Goal: Task Accomplishment & Management: Manage account settings

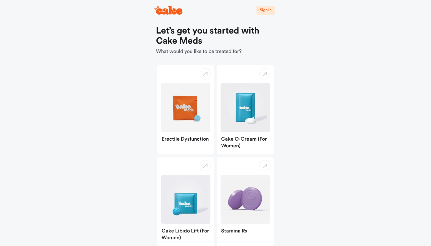
click at [264, 12] on span "Sign In" at bounding box center [266, 10] width 12 height 4
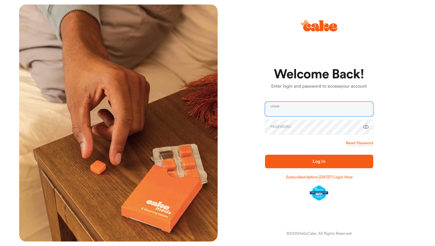
click at [285, 111] on input "email" at bounding box center [319, 109] width 108 height 15
type input "**********"
click at [315, 161] on span "Log In" at bounding box center [319, 161] width 12 height 5
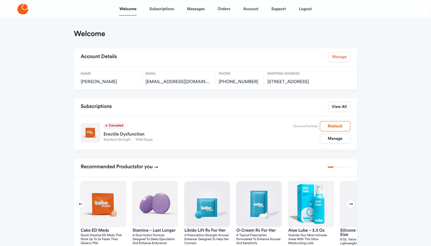
click at [341, 60] on link "Manage" at bounding box center [339, 57] width 22 height 10
select select "**"
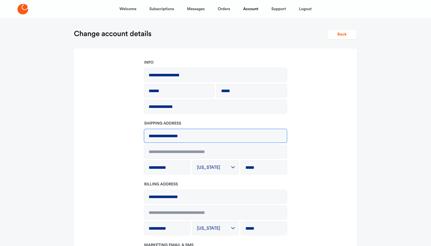
click at [180, 136] on input "**********" at bounding box center [215, 136] width 143 height 14
drag, startPoint x: 192, startPoint y: 136, endPoint x: 155, endPoint y: 133, distance: 37.1
click at [155, 133] on input "**********" at bounding box center [215, 136] width 143 height 14
type input "*"
type input "**********"
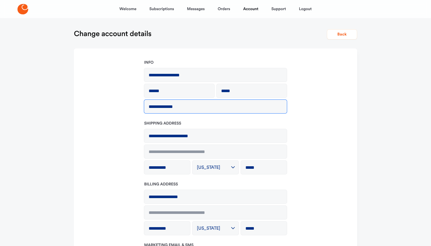
type input "**********"
type input "*********"
type input "*****"
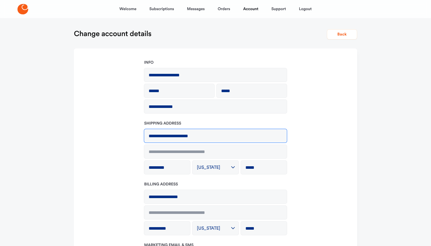
type input "**********"
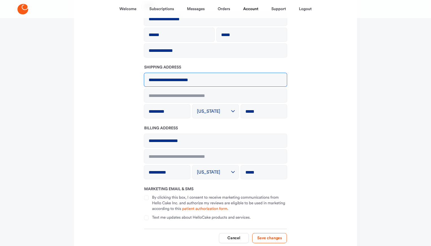
scroll to position [62, 0]
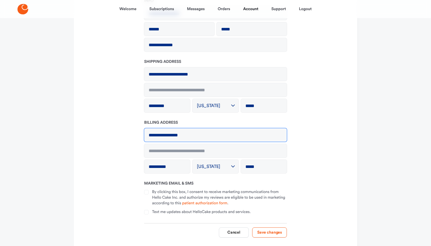
drag, startPoint x: 203, startPoint y: 135, endPoint x: 134, endPoint y: 131, distance: 69.5
click at [134, 131] on form "**********" at bounding box center [215, 120] width 274 height 244
type input "**********"
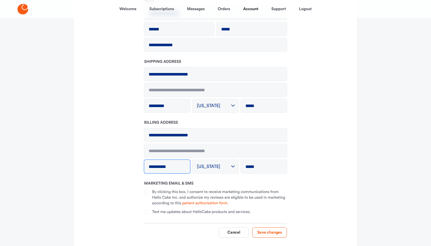
type input "*********"
type input "*****"
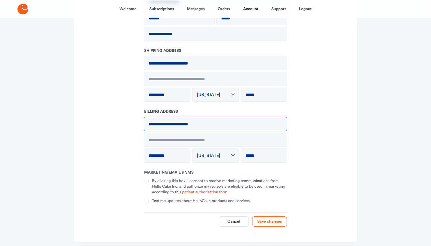
scroll to position [105, 0]
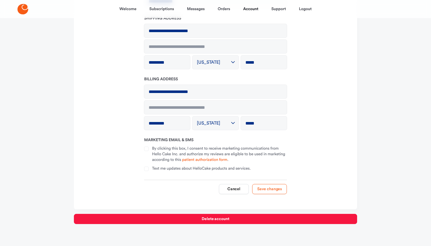
click at [265, 188] on button "Save changes" at bounding box center [269, 189] width 35 height 10
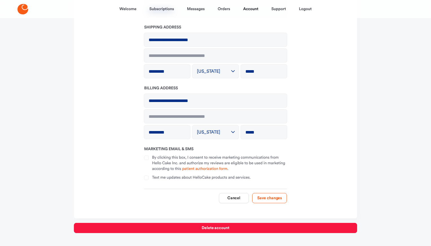
scroll to position [0, 0]
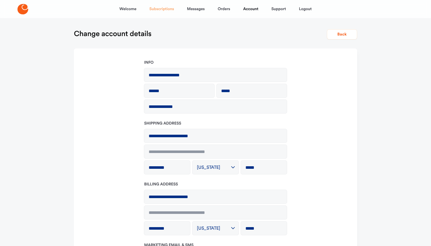
click at [159, 11] on link "Subscriptions" at bounding box center [161, 9] width 25 height 14
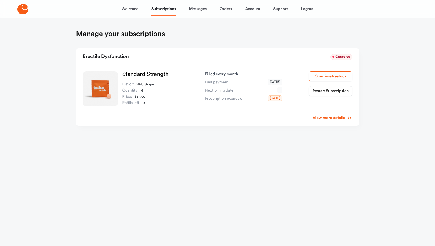
click at [329, 118] on link "View more details" at bounding box center [332, 118] width 39 height 6
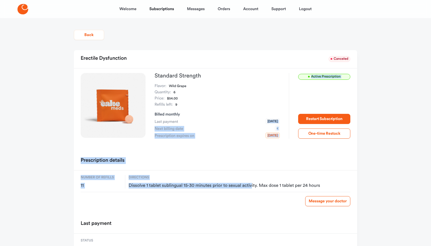
drag, startPoint x: 182, startPoint y: 120, endPoint x: 251, endPoint y: 186, distance: 95.3
click at [251, 186] on div "[MEDICAL_DATA] Canceled Active Prescription Standard Strength Flavor: Wild Grap…" at bounding box center [215, 159] width 283 height 218
click at [251, 186] on span "Dissolve 1 tablet sublingual 15-30 minutes prior to sexual activity. Max dose 1…" at bounding box center [240, 186] width 222 height 6
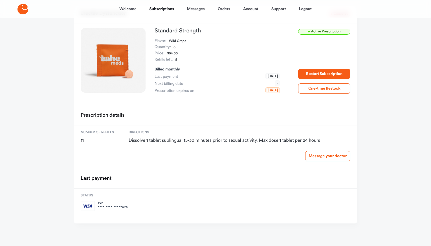
scroll to position [41, 0]
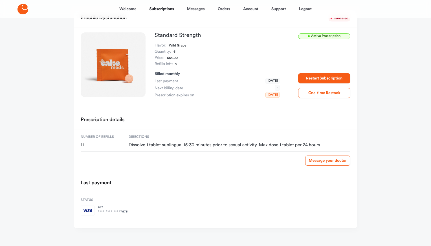
click at [118, 210] on div "**** **** **** 7575" at bounding box center [113, 212] width 30 height 4
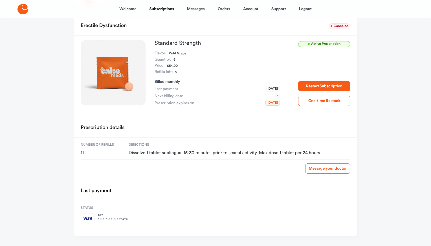
scroll to position [0, 0]
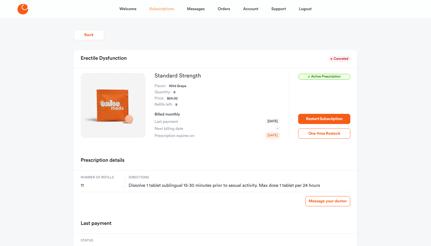
click at [168, 9] on link "Subscriptions" at bounding box center [161, 9] width 25 height 14
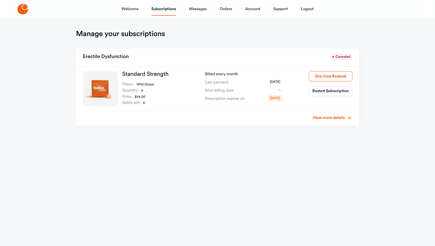
click at [323, 121] on div "View more details" at bounding box center [217, 116] width 269 height 10
click at [324, 117] on link "View more details" at bounding box center [332, 118] width 39 height 6
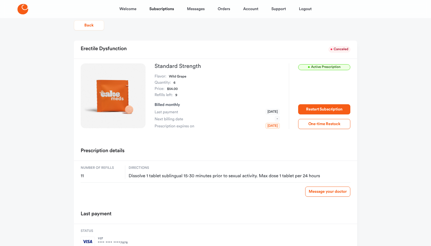
scroll to position [45, 0]
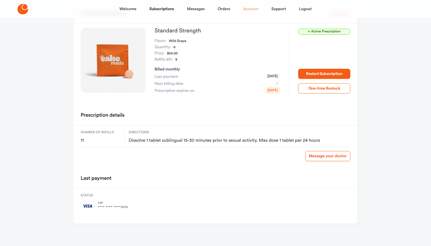
click at [249, 9] on link "Account" at bounding box center [250, 9] width 15 height 14
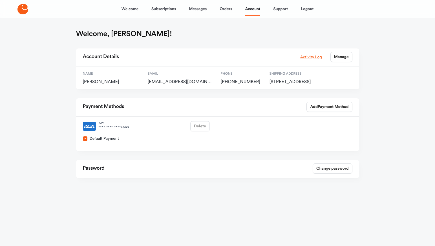
click at [198, 134] on div "8 / 28 **** **** **** 4005 Delete" at bounding box center [146, 126] width 131 height 15
click at [281, 85] on span "2009 14TH ST N APT 1103, Arlington, US, 22201" at bounding box center [299, 82] width 61 height 6
click at [316, 57] on link "Activity Log" at bounding box center [311, 57] width 22 height 6
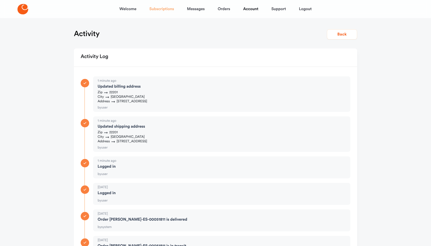
click at [160, 11] on link "Subscriptions" at bounding box center [161, 9] width 25 height 14
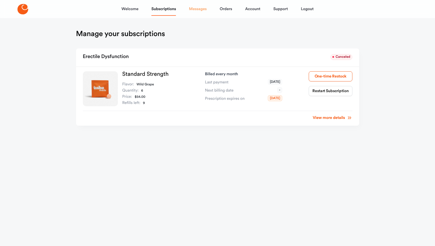
click at [192, 11] on link "Messages" at bounding box center [198, 9] width 18 height 14
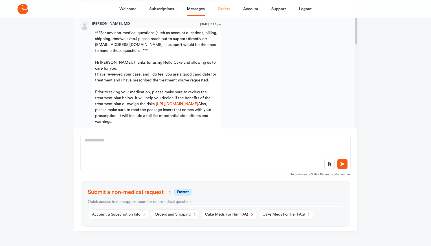
click at [226, 9] on link "Orders" at bounding box center [224, 9] width 12 height 14
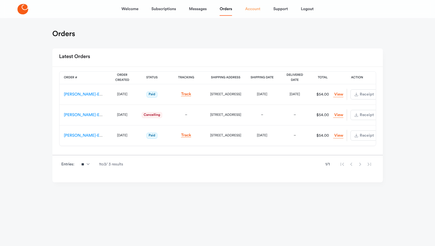
click at [251, 13] on link "Account" at bounding box center [252, 9] width 15 height 14
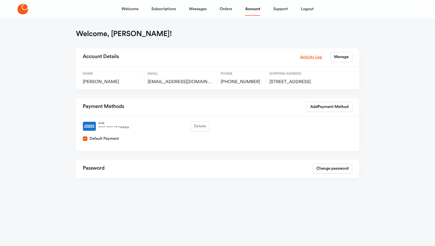
click at [403, 43] on div "Welcome Subscriptions Messages Orders Account Support Logout Welcome, Joseph! A…" at bounding box center [217, 105] width 435 height 210
click at [277, 8] on link "Support" at bounding box center [280, 9] width 15 height 14
click at [130, 10] on link "Welcome" at bounding box center [129, 9] width 17 height 14
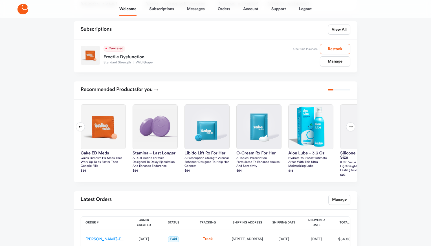
scroll to position [94, 0]
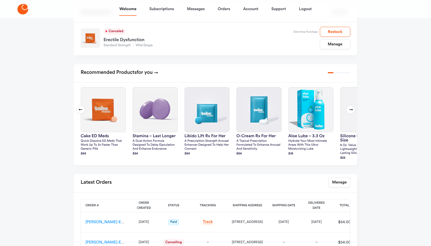
click at [348, 114] on button "Next slide" at bounding box center [350, 109] width 9 height 9
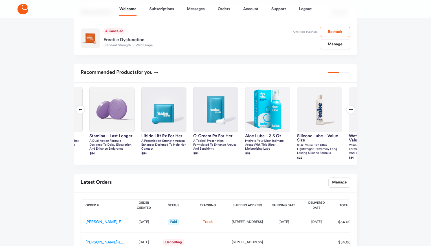
click at [348, 114] on button "Next slide" at bounding box center [350, 109] width 9 height 9
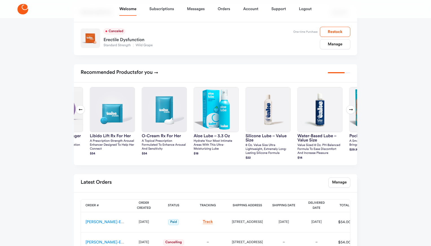
click at [348, 114] on button "Next slide" at bounding box center [350, 109] width 9 height 9
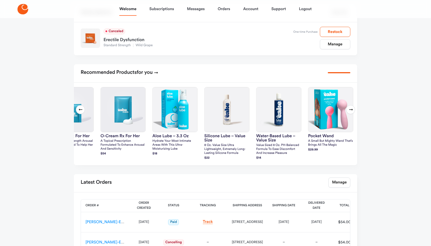
click at [348, 114] on button "Next slide" at bounding box center [350, 109] width 9 height 9
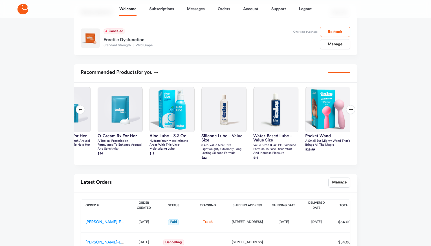
click at [351, 114] on button "Next slide" at bounding box center [350, 109] width 9 height 9
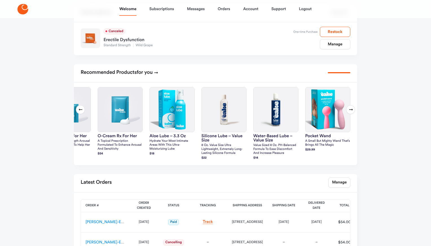
click at [351, 114] on button "Next slide" at bounding box center [350, 109] width 9 height 9
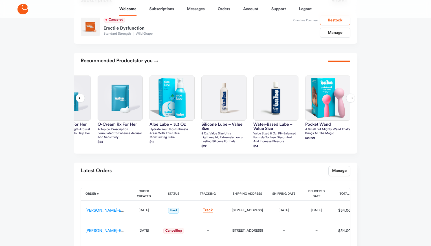
scroll to position [0, 0]
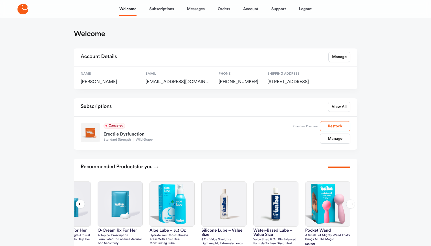
click at [88, 139] on img at bounding box center [90, 132] width 19 height 19
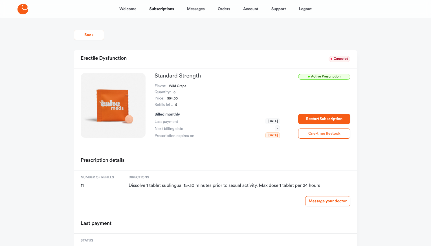
click at [311, 134] on button "One-time Restock" at bounding box center [324, 134] width 52 height 10
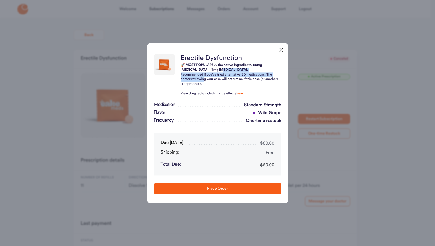
drag, startPoint x: 198, startPoint y: 70, endPoint x: 204, endPoint y: 81, distance: 12.4
click at [204, 81] on div "🚀 MOST POPULAR! 2x the active ingredients. 80mg sildenafil, 17mg tadalafil. Rec…" at bounding box center [230, 79] width 98 height 33
click at [204, 81] on p "Recommended if you’ve tried alternative ED medications. The doctor reviewing yo…" at bounding box center [230, 79] width 98 height 14
drag, startPoint x: 192, startPoint y: 83, endPoint x: 215, endPoint y: 88, distance: 23.5
click at [215, 88] on div "🚀 MOST POPULAR! 2x the active ingredients. 80mg sildenafil, 17mg tadalafil. Rec…" at bounding box center [230, 79] width 98 height 33
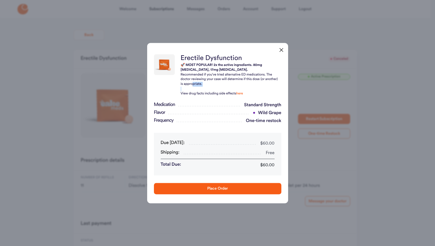
click at [215, 88] on p at bounding box center [230, 89] width 98 height 5
click at [281, 51] on icon "button" at bounding box center [281, 49] width 7 height 7
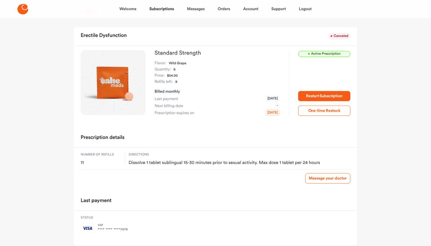
scroll to position [23, 0]
click at [316, 54] on span "Active Prescription" at bounding box center [324, 54] width 52 height 6
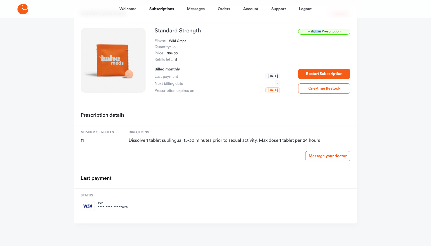
scroll to position [0, 0]
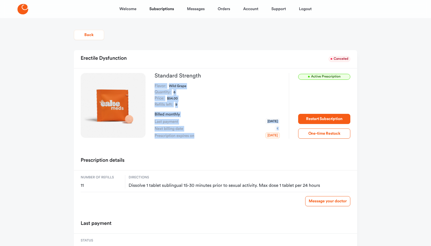
drag, startPoint x: 148, startPoint y: 82, endPoint x: 188, endPoint y: 139, distance: 70.2
click at [188, 139] on div "Active Prescription Standard Strength Flavor: Wild Grape Quantity: 6 Price: $54…" at bounding box center [215, 110] width 283 height 84
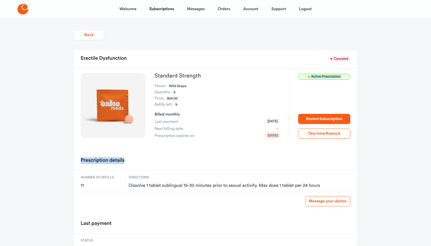
drag, startPoint x: 188, startPoint y: 139, endPoint x: 203, endPoint y: 169, distance: 32.9
click at [203, 169] on div "Erectile Dysfunction Canceled Active Prescription Standard Strength Flavor: Wil…" at bounding box center [215, 159] width 283 height 218
click at [203, 169] on div "Prescription details" at bounding box center [215, 161] width 283 height 18
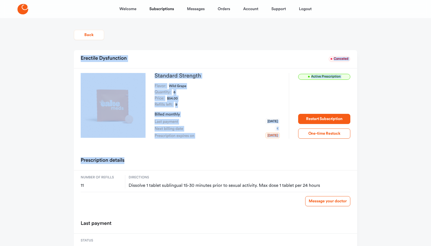
drag, startPoint x: 203, startPoint y: 169, endPoint x: 196, endPoint y: 47, distance: 121.4
click at [196, 47] on main "Back Erectile Dysfunction Canceled Active Prescription Standard Strength Flavor…" at bounding box center [215, 154] width 297 height 273
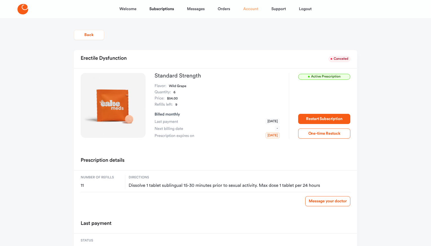
click at [251, 12] on link "Account" at bounding box center [250, 9] width 15 height 14
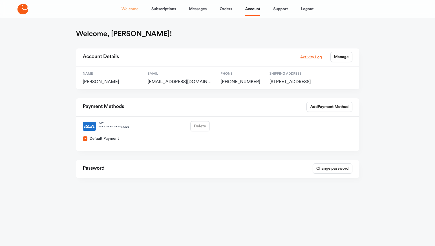
click at [124, 10] on link "Welcome" at bounding box center [129, 9] width 17 height 14
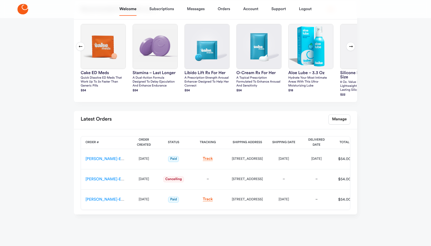
scroll to position [163, 0]
click at [152, 75] on link "Stamina – Last Longer A dual-action formula designed to delay ejaculation and e…" at bounding box center [154, 58] width 45 height 69
